Goal: Information Seeking & Learning: Learn about a topic

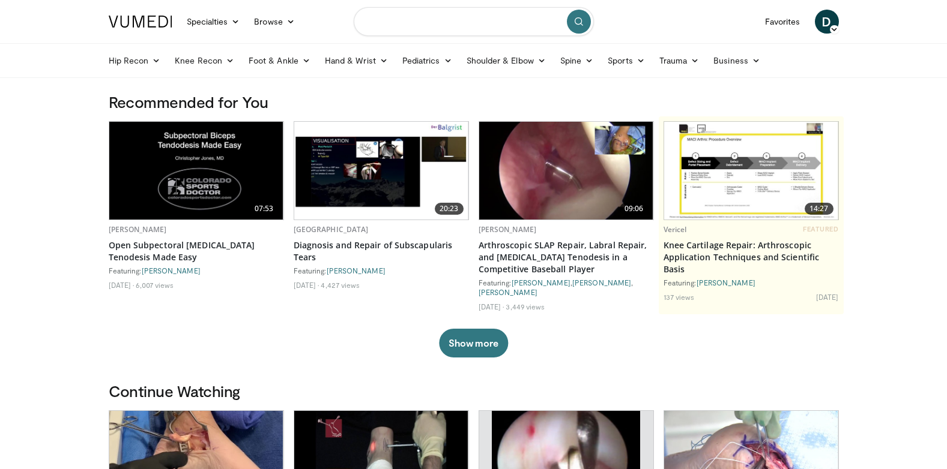
click at [478, 25] on input "Search topics, interventions" at bounding box center [474, 21] width 240 height 29
type input "**********"
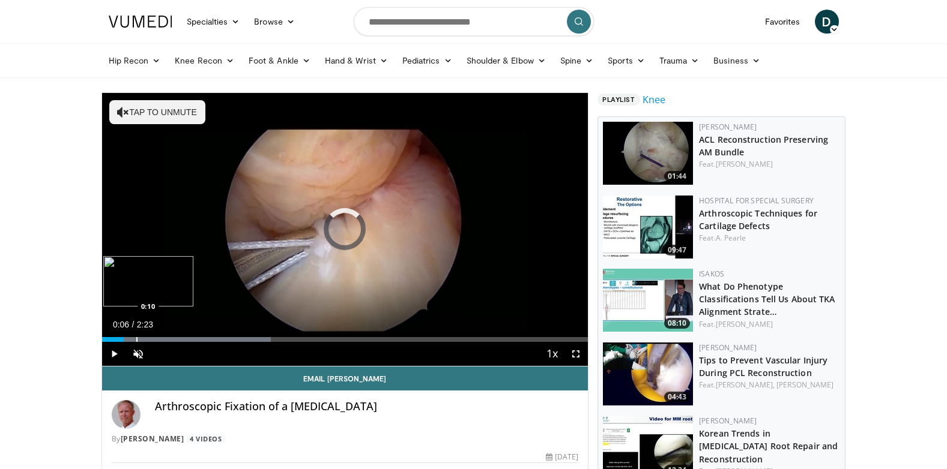
click at [136, 340] on div "Progress Bar" at bounding box center [136, 339] width 1 height 5
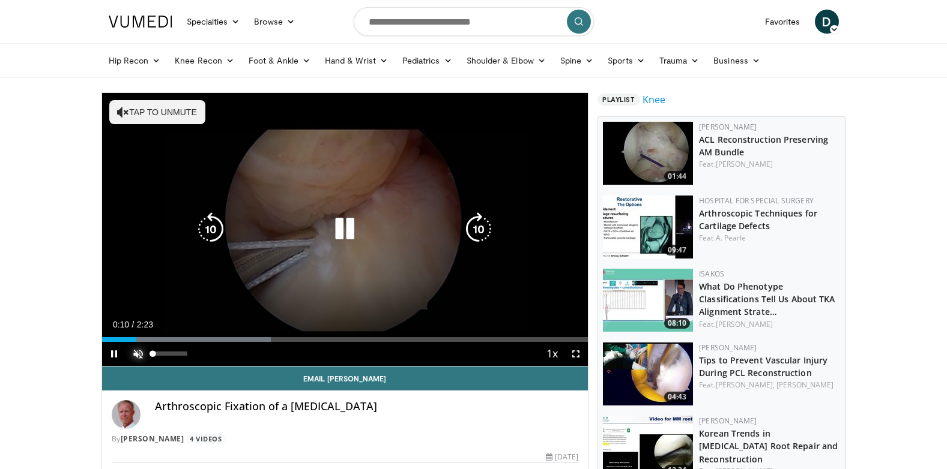
click at [136, 355] on span "Video Player" at bounding box center [138, 354] width 24 height 24
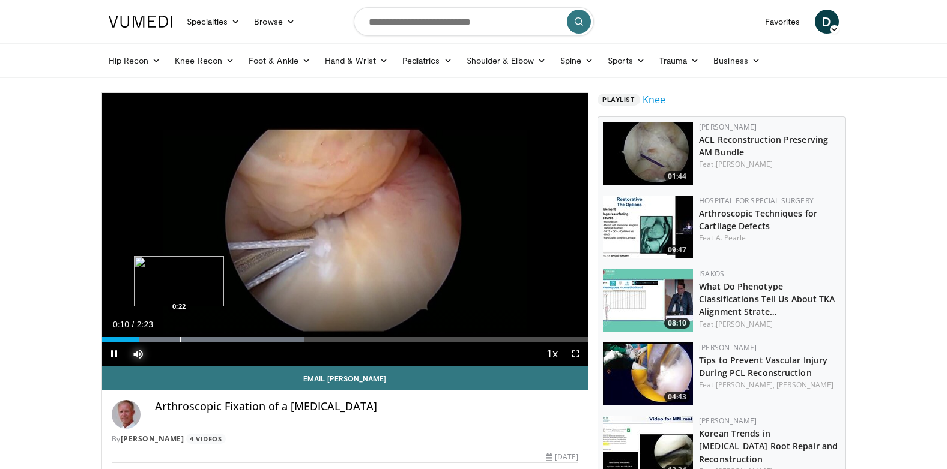
click at [179, 337] on div "Progress Bar" at bounding box center [179, 339] width 1 height 5
click at [189, 339] on div "Progress Bar" at bounding box center [189, 339] width 1 height 5
click at [196, 339] on div "Progress Bar" at bounding box center [195, 339] width 1 height 5
click at [222, 340] on div "Progress Bar" at bounding box center [220, 339] width 1 height 5
click at [206, 340] on div "0:37" at bounding box center [166, 339] width 128 height 5
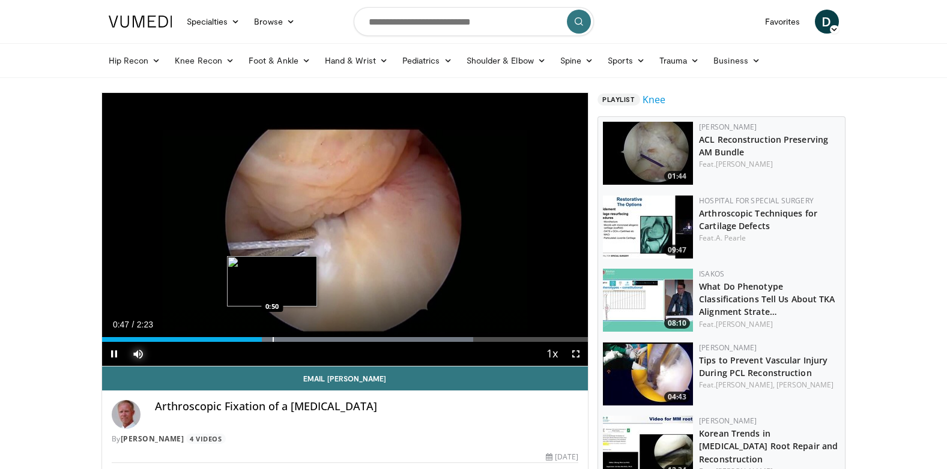
click at [273, 337] on div "Progress Bar" at bounding box center [273, 339] width 1 height 5
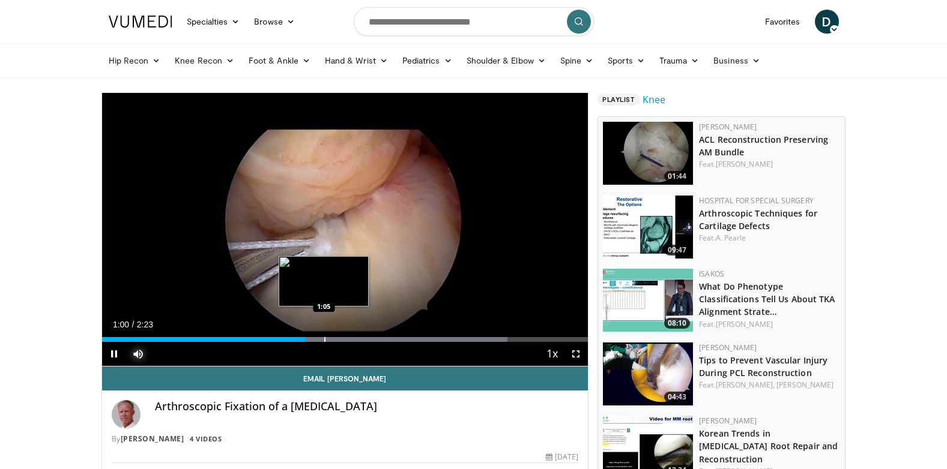
click at [324, 338] on div "Progress Bar" at bounding box center [324, 339] width 1 height 5
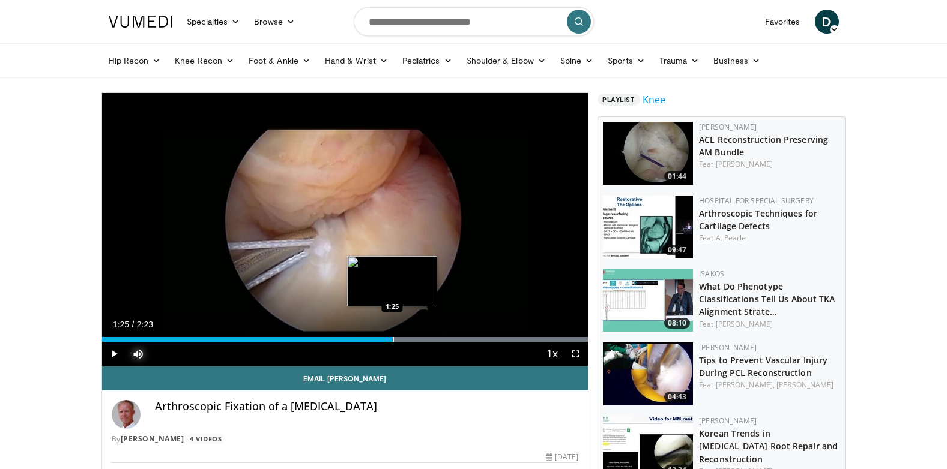
click at [393, 340] on div "Progress Bar" at bounding box center [393, 339] width 1 height 5
click at [417, 339] on div "Progress Bar" at bounding box center [417, 339] width 1 height 5
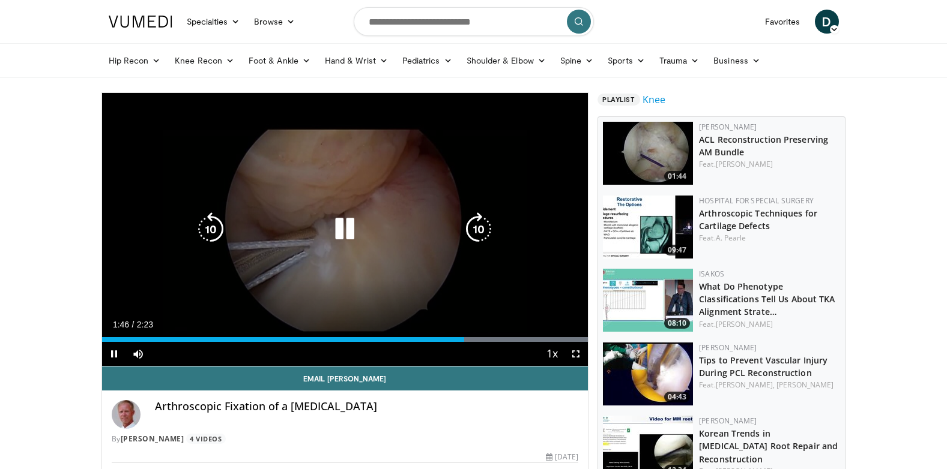
click at [435, 211] on div "10 seconds Tap to unmute" at bounding box center [345, 229] width 486 height 273
click at [513, 209] on div "10 seconds Tap to unmute" at bounding box center [345, 229] width 486 height 273
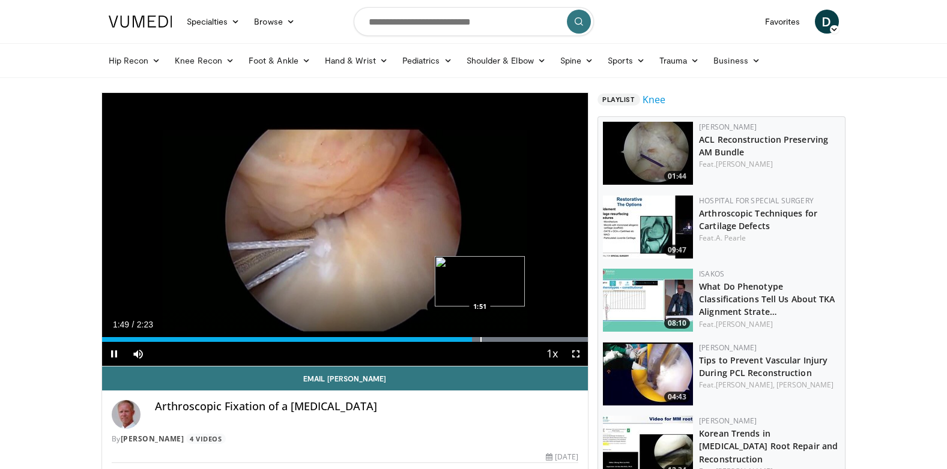
click at [481, 337] on div "Progress Bar" at bounding box center [480, 339] width 1 height 5
click at [517, 339] on div "Progress Bar" at bounding box center [517, 339] width 1 height 5
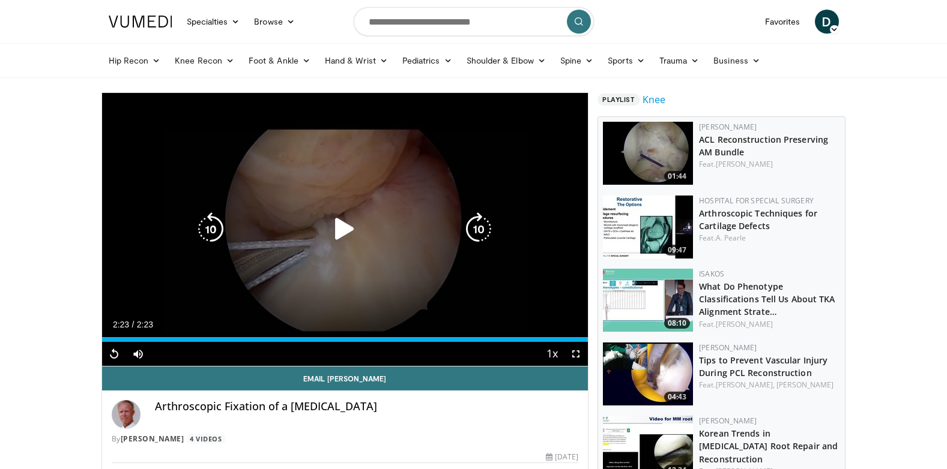
click at [406, 255] on div "10 seconds Tap to unmute" at bounding box center [345, 229] width 486 height 273
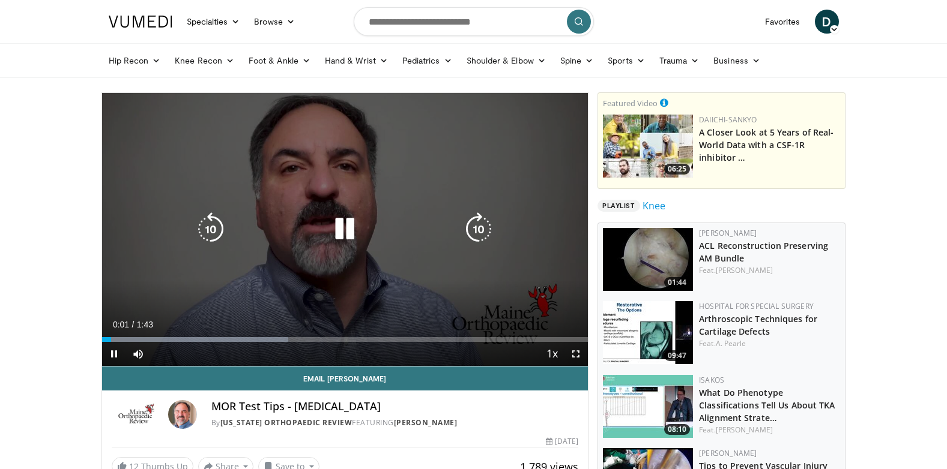
click at [292, 199] on div "10 seconds Tap to unmute" at bounding box center [345, 229] width 486 height 273
click at [244, 256] on div "10 seconds Tap to unmute" at bounding box center [345, 229] width 486 height 273
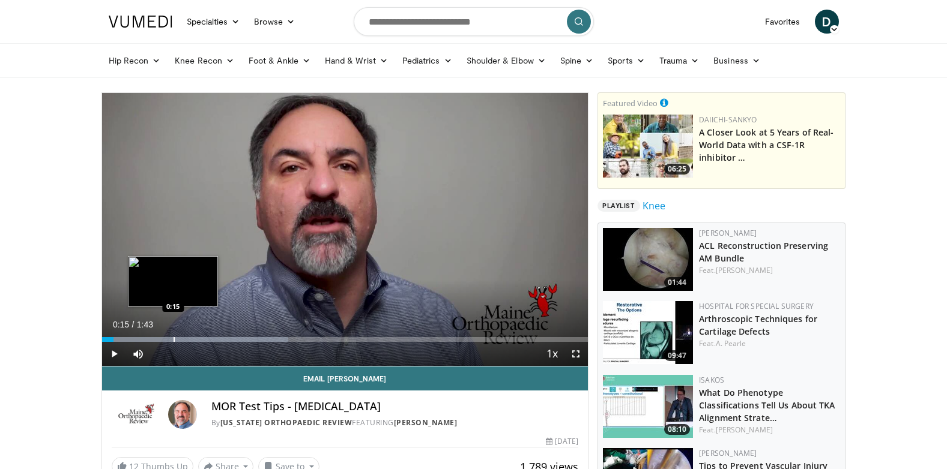
click at [173, 339] on div "Progress Bar" at bounding box center [173, 339] width 1 height 5
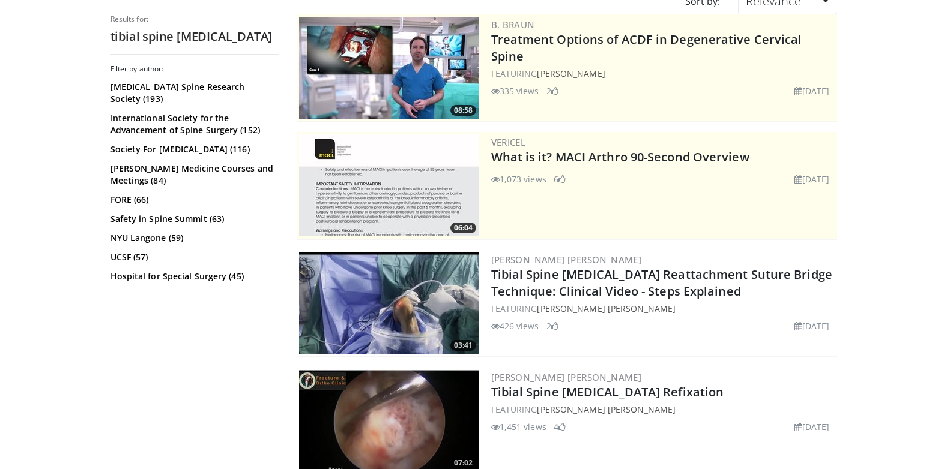
scroll to position [120, 0]
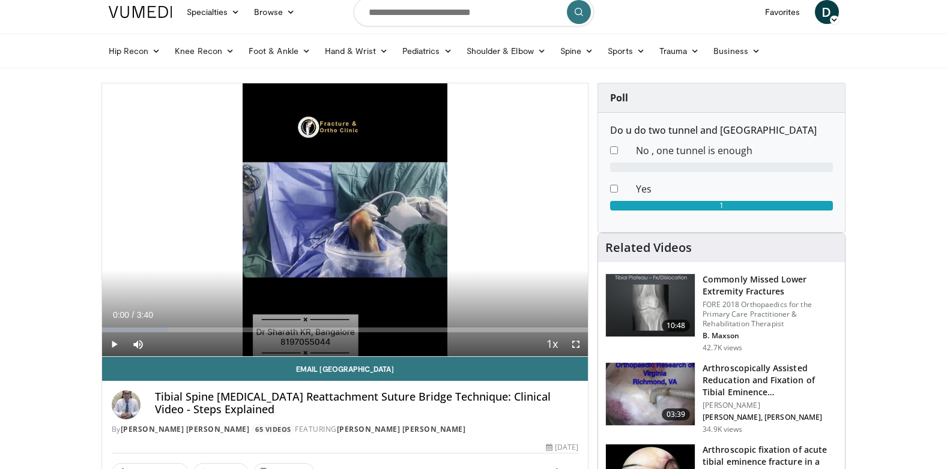
scroll to position [360, 0]
